Goal: Information Seeking & Learning: Find specific fact

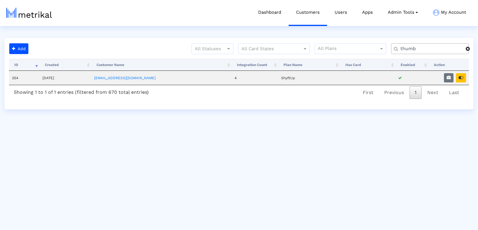
click at [408, 52] on div "thumb" at bounding box center [430, 48] width 78 height 11
click at [408, 49] on input "thumb" at bounding box center [431, 49] width 70 height 6
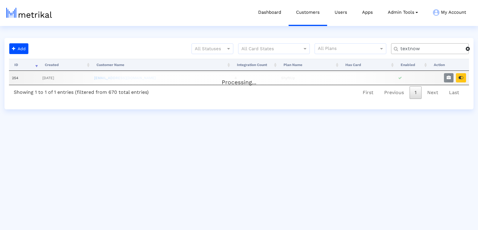
type input "textnow"
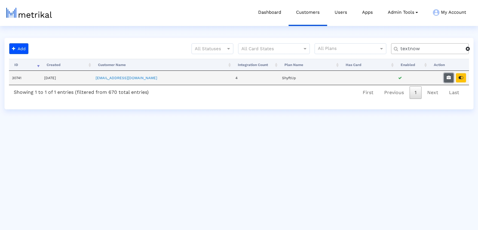
click at [448, 76] on icon "button" at bounding box center [449, 78] width 4 height 4
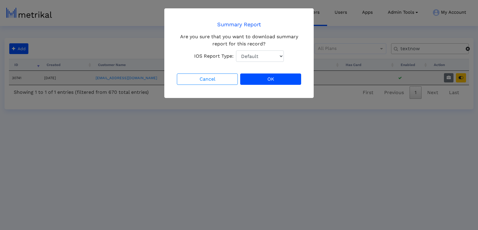
click at [267, 51] on select "Default Total Downloads New Downloads Redownloads" at bounding box center [260, 56] width 48 height 11
select select "1: 1"
click at [236, 51] on select "Default Total Downloads New Downloads Redownloads" at bounding box center [260, 56] width 48 height 11
click at [272, 76] on button "OK" at bounding box center [270, 79] width 61 height 11
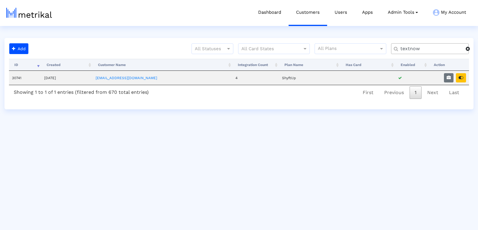
click at [419, 50] on input "textnow" at bounding box center [431, 49] width 70 height 6
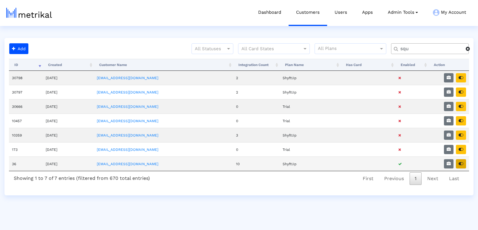
type input "squ"
click at [459, 160] on button "button" at bounding box center [461, 163] width 10 height 9
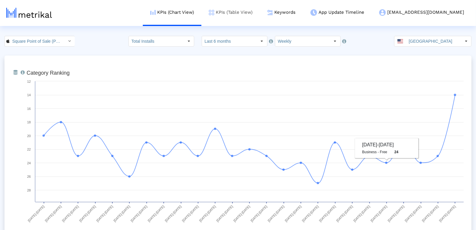
click at [251, 19] on link "KPIs (Table View)" at bounding box center [231, 12] width 59 height 25
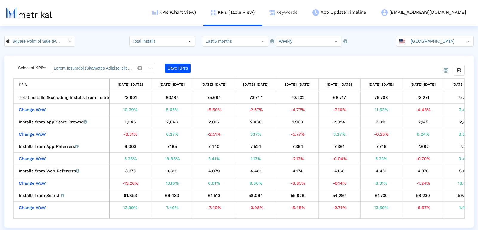
click at [303, 20] on link "Keywords" at bounding box center [283, 12] width 43 height 25
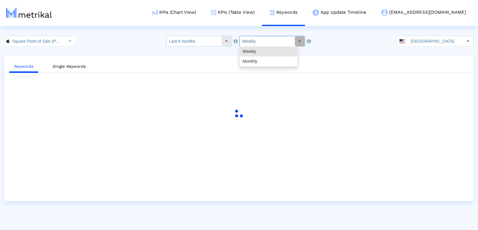
click at [213, 45] on input "Last 6 months" at bounding box center [194, 41] width 55 height 10
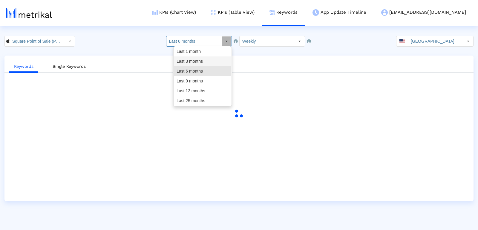
click at [210, 53] on div "Last 1 month" at bounding box center [202, 52] width 57 height 10
type input "Last 1 month"
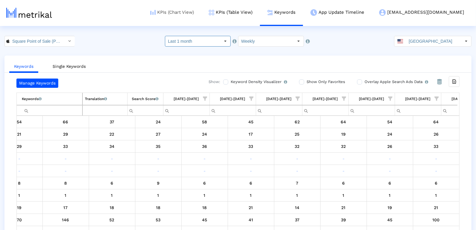
scroll to position [0, 863]
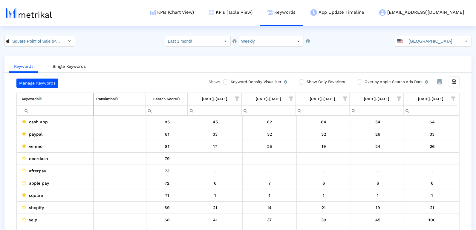
click at [64, 110] on input "Filter cell" at bounding box center [57, 111] width 71 height 10
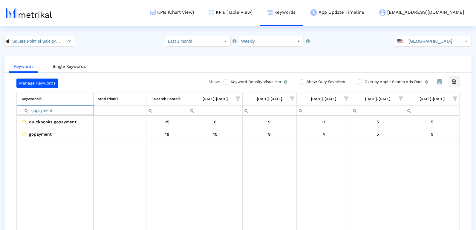
click at [455, 80] on icon "Export all data" at bounding box center [454, 81] width 5 height 5
click at [51, 110] on input "gopayment" at bounding box center [58, 111] width 72 height 10
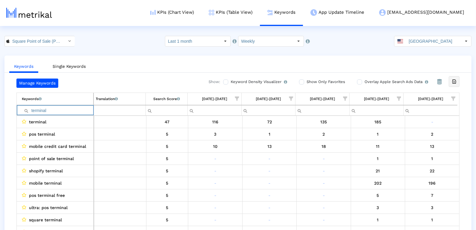
click at [454, 83] on icon "Export all data" at bounding box center [454, 81] width 5 height 5
click at [55, 114] on input "terminal" at bounding box center [57, 111] width 71 height 10
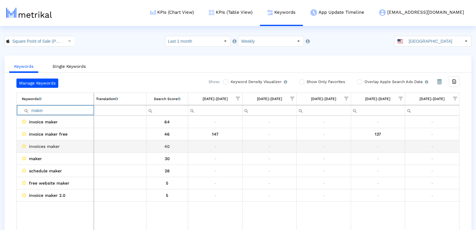
scroll to position [11, 0]
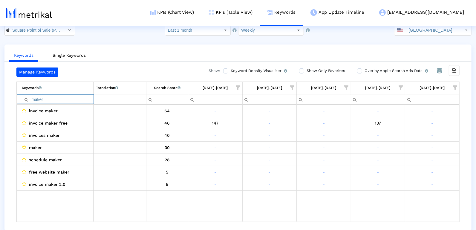
click at [37, 98] on input "maker" at bounding box center [58, 99] width 72 height 10
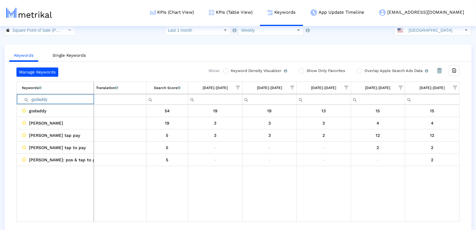
type input "godaddy"
click at [457, 86] on span "Show filter options for column '10/05/25-10/11/25'" at bounding box center [455, 88] width 4 height 4
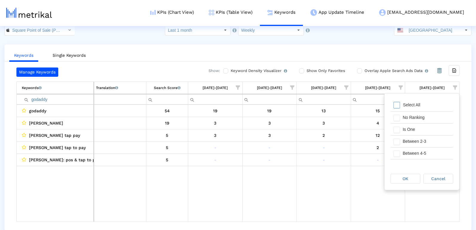
click at [455, 68] on icon "Export all data" at bounding box center [454, 70] width 5 height 5
